Goal: Transaction & Acquisition: Book appointment/travel/reservation

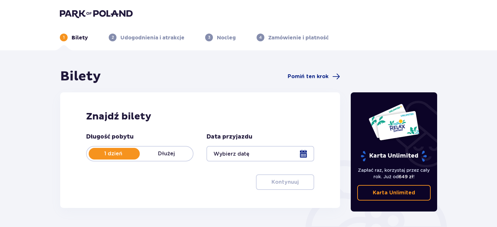
type input "[DATE]"
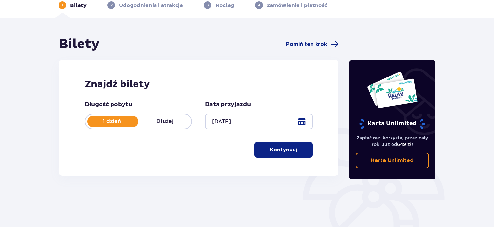
click at [158, 167] on div "Znajdź bilety Długość pobytu 1 dzień Dłużej Data przyjazdu [DATE] Kontynuuj Prz…" at bounding box center [199, 118] width 280 height 116
click at [284, 148] on p "Kontynuuj" at bounding box center [283, 150] width 27 height 7
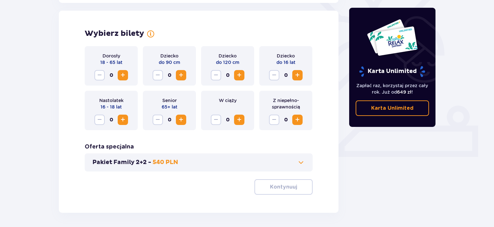
scroll to position [180, 0]
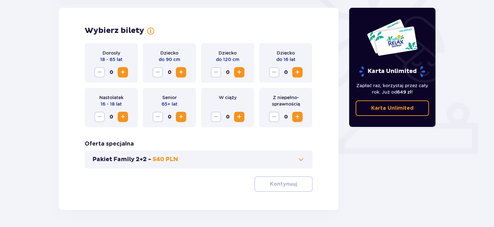
click at [296, 71] on span "Zwiększ" at bounding box center [298, 73] width 8 height 8
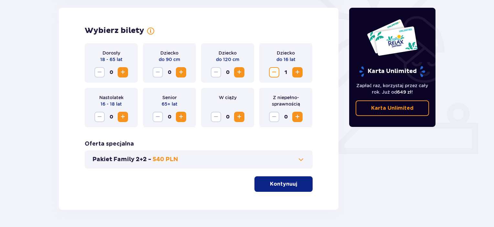
click at [296, 71] on span "Zwiększ" at bounding box center [298, 73] width 8 height 8
click at [121, 70] on span "Zwiększ" at bounding box center [123, 73] width 8 height 8
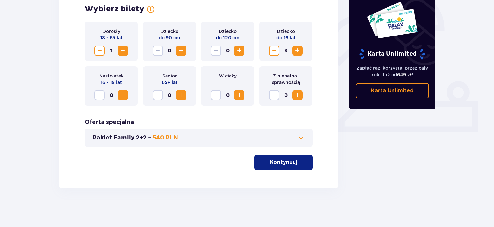
click at [301, 141] on span at bounding box center [301, 138] width 8 height 8
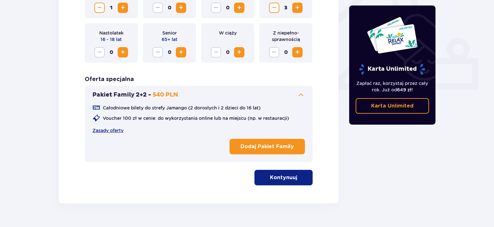
scroll to position [260, 0]
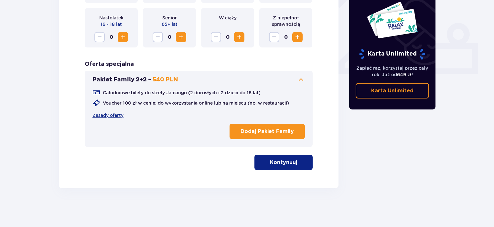
click at [259, 170] on button "Kontynuuj" at bounding box center [284, 163] width 58 height 16
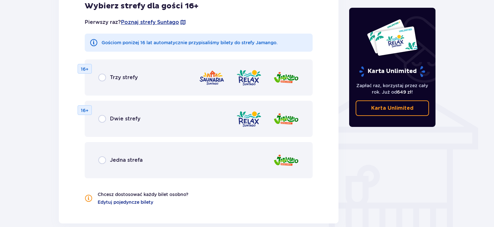
scroll to position [482, 0]
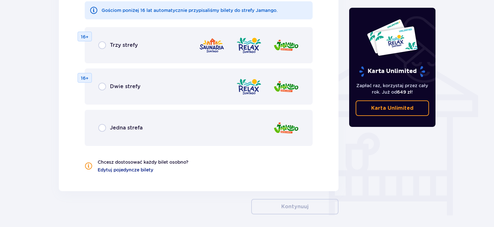
click at [103, 129] on input "radio" at bounding box center [102, 128] width 8 height 8
radio input "true"
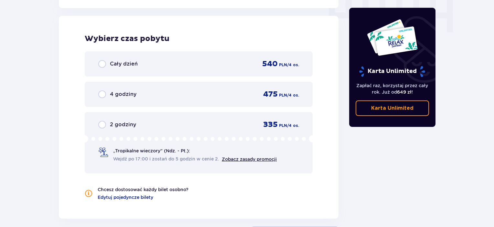
scroll to position [666, 0]
click at [111, 97] on div "4 godziny" at bounding box center [117, 94] width 38 height 8
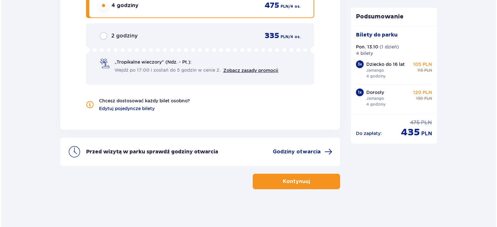
scroll to position [754, 0]
click at [280, 149] on span "Godziny otwarcia" at bounding box center [295, 151] width 48 height 7
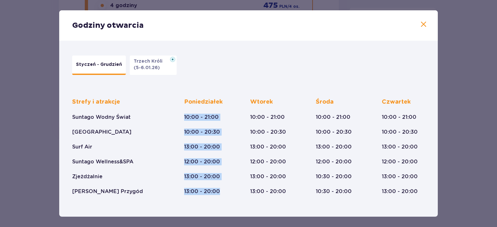
drag, startPoint x: 182, startPoint y: 118, endPoint x: 224, endPoint y: 198, distance: 90.7
click at [224, 198] on div "Strefy i atrakcje Suntago Wodny Świat Crocodile Island Surf Air Suntago Wellnes…" at bounding box center [248, 203] width 360 height 231
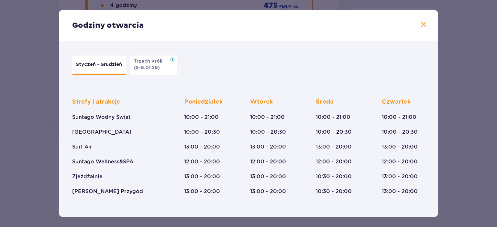
click at [235, 72] on div "Styczeń - Grudzień Trzech Króli (5-6.01.26)" at bounding box center [245, 65] width 353 height 26
drag, startPoint x: 188, startPoint y: 174, endPoint x: 201, endPoint y: 174, distance: 13.6
click at [201, 174] on p "13:00 - 20:00" at bounding box center [202, 176] width 36 height 7
drag, startPoint x: 76, startPoint y: 146, endPoint x: 93, endPoint y: 144, distance: 17.9
click at [95, 149] on div "Strefy i atrakcje Suntago Wodny Świat Crocodile Island Surf Air Suntago Wellnes…" at bounding box center [116, 146] width 89 height 97
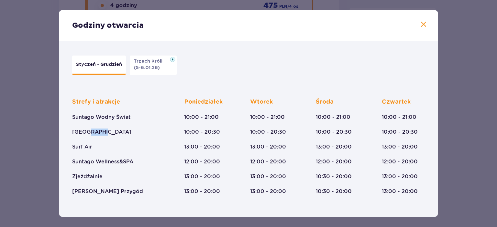
drag, startPoint x: 87, startPoint y: 137, endPoint x: 101, endPoint y: 134, distance: 14.2
click at [100, 135] on div "Strefy i atrakcje Suntago Wodny Świat Crocodile Island Surf Air Suntago Wellnes…" at bounding box center [116, 146] width 89 height 97
drag, startPoint x: 84, startPoint y: 117, endPoint x: 110, endPoint y: 119, distance: 25.6
click at [108, 119] on p "Suntago Wodny Świat" at bounding box center [101, 117] width 59 height 7
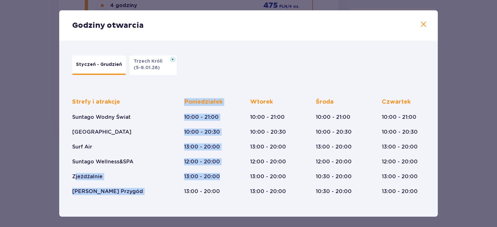
drag, startPoint x: 74, startPoint y: 178, endPoint x: 230, endPoint y: 175, distance: 155.6
click at [230, 175] on div "Strefy i atrakcje Suntago Wodny Świat Crocodile Island Surf Air Suntago Wellnes…" at bounding box center [248, 141] width 353 height 107
click at [173, 174] on div "Strefy i atrakcje Suntago Wodny Świat Crocodile Island Surf Air Suntago Wellnes…" at bounding box center [248, 141] width 353 height 107
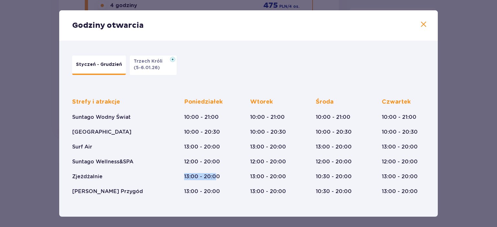
drag, startPoint x: 176, startPoint y: 177, endPoint x: 216, endPoint y: 173, distance: 40.3
click at [216, 173] on div "Strefy i atrakcje Suntago Wodny Świat Crocodile Island Surf Air Suntago Wellnes…" at bounding box center [248, 141] width 353 height 107
click at [252, 165] on p "12:00 - 20:00" at bounding box center [268, 161] width 36 height 7
click at [354, 74] on div "Styczeń - Grudzień Trzech Króli (5-6.01.26)" at bounding box center [245, 65] width 353 height 26
click at [423, 22] on span at bounding box center [423, 25] width 8 height 8
